Goal: Information Seeking & Learning: Check status

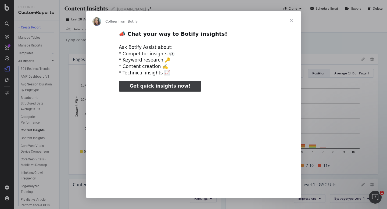
click at [291, 19] on span "Close" at bounding box center [291, 20] width 19 height 19
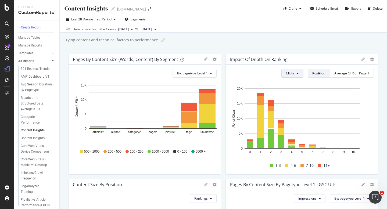
click at [299, 74] on icon at bounding box center [298, 73] width 2 height 3
click at [294, 46] on div "Content Insights Content Insights [DOMAIN_NAME] Clone Schedule Email Export Del…" at bounding box center [223, 104] width 327 height 209
click at [347, 73] on div "Average CTR on Page 1" at bounding box center [351, 73] width 35 height 5
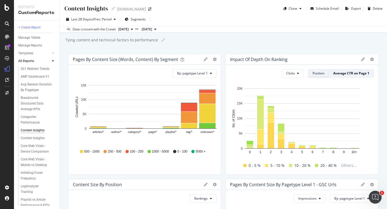
click at [312, 71] on div "Position" at bounding box center [318, 73] width 12 height 5
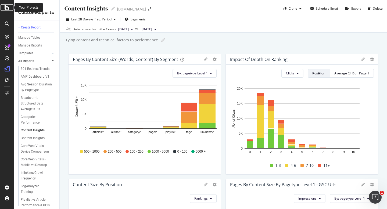
click at [4, 8] on div at bounding box center [7, 7] width 13 height 6
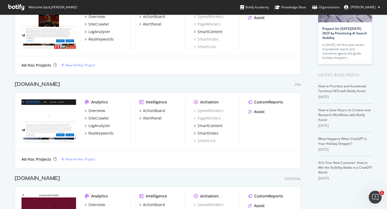
scroll to position [52, 0]
